Goal: Information Seeking & Learning: Learn about a topic

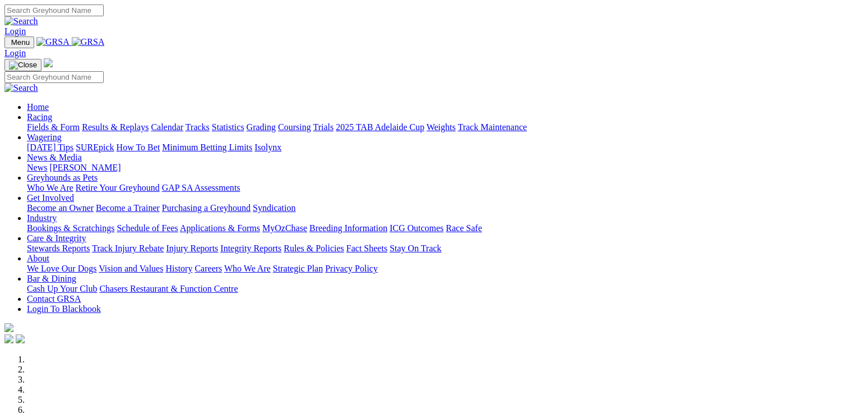
click at [251, 203] on link "Purchasing a Greyhound" at bounding box center [206, 208] width 89 height 10
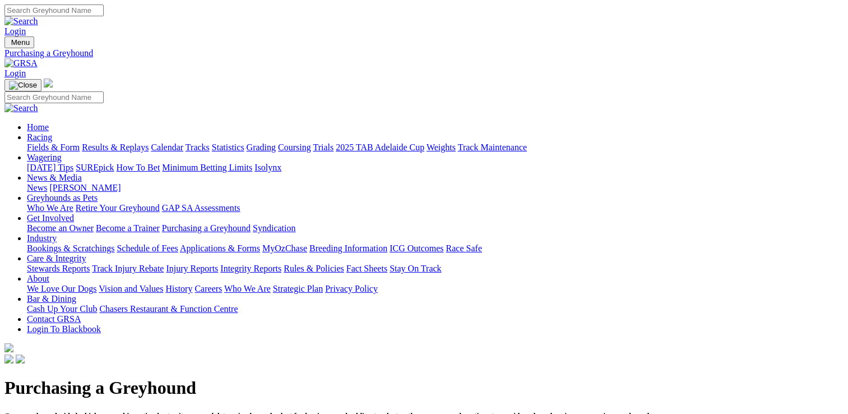
click at [94, 223] on link "Become an Owner" at bounding box center [60, 228] width 67 height 10
